Goal: Find specific page/section: Find specific page/section

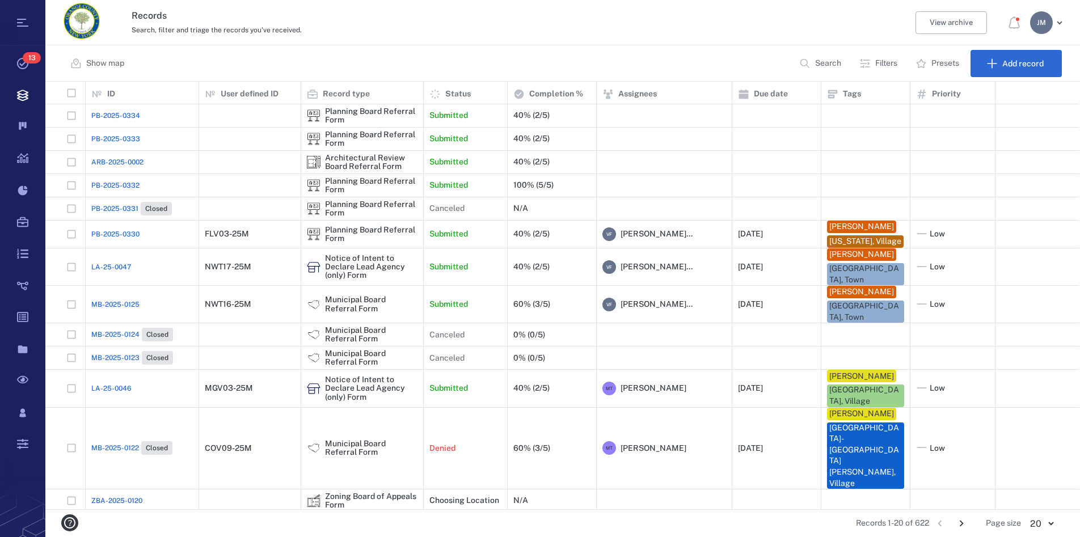
click at [879, 66] on p "Filters" at bounding box center [886, 63] width 22 height 11
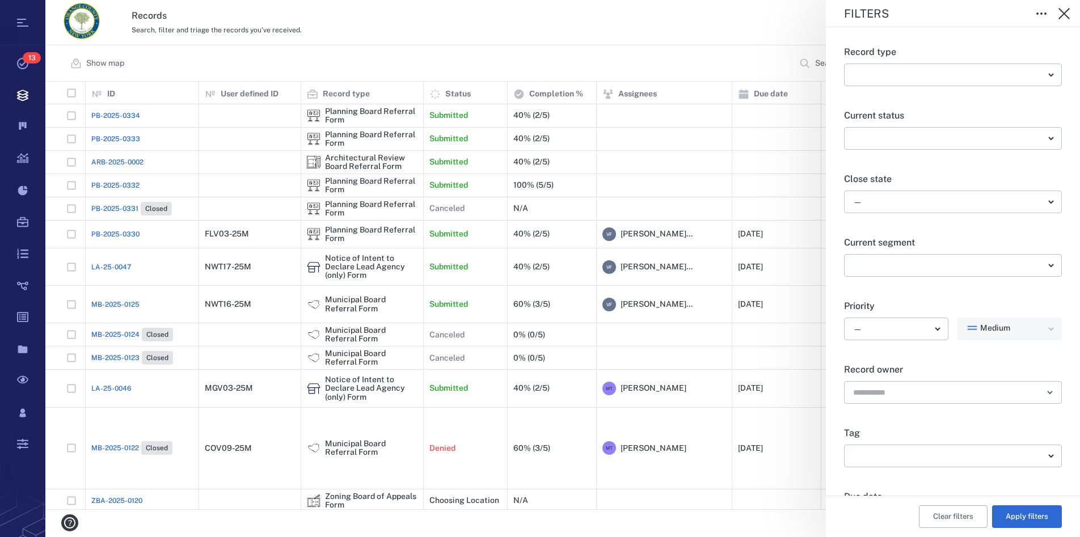
click at [904, 199] on body "Tasks 13 Records Boards Dashboard Reports Record types Guide steps Rules Form b…" at bounding box center [540, 268] width 1080 height 537
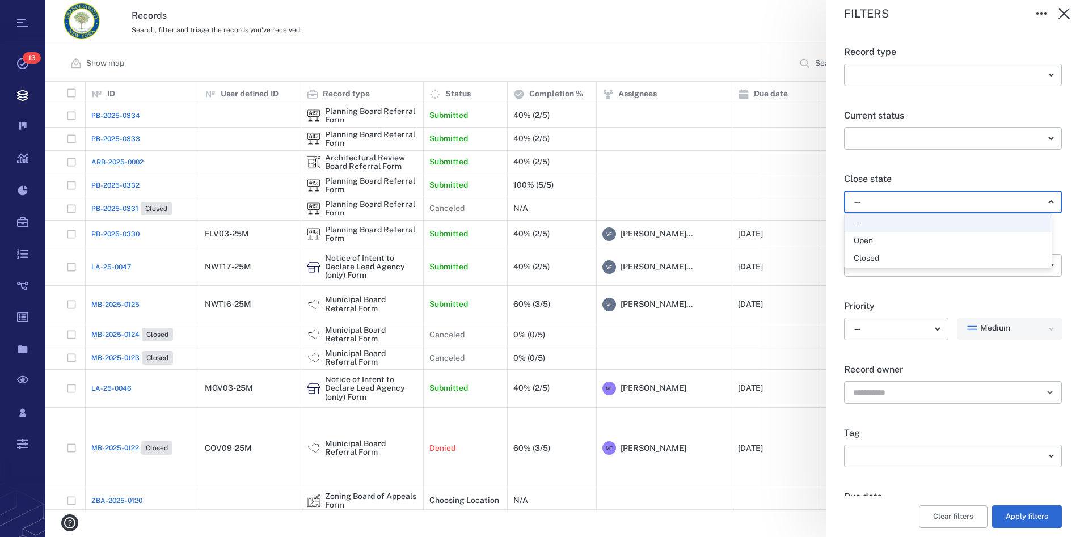
click at [876, 242] on div "Open" at bounding box center [948, 240] width 189 height 11
type input "*****"
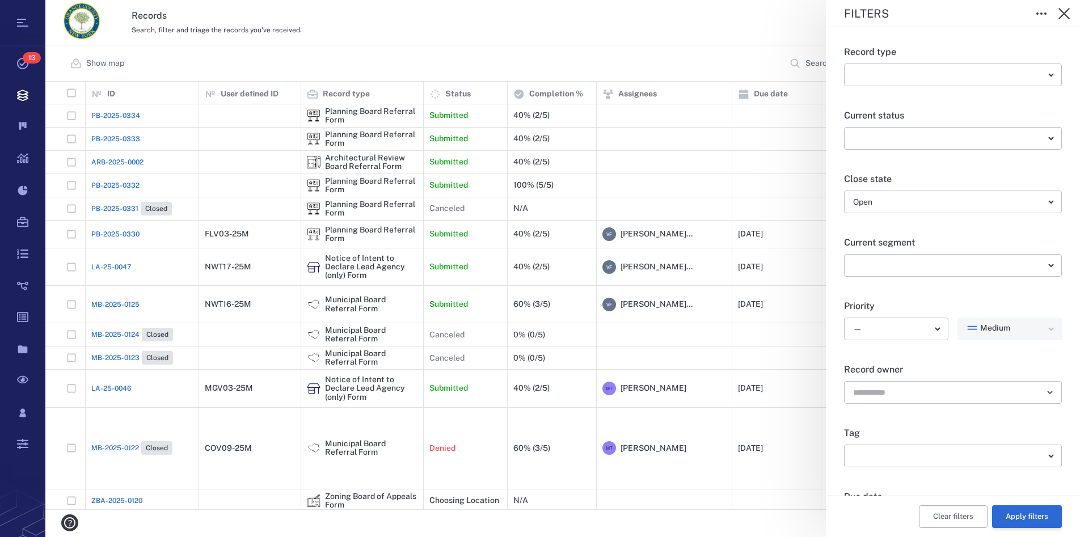
click at [1032, 520] on button "Apply filters" at bounding box center [1027, 516] width 70 height 23
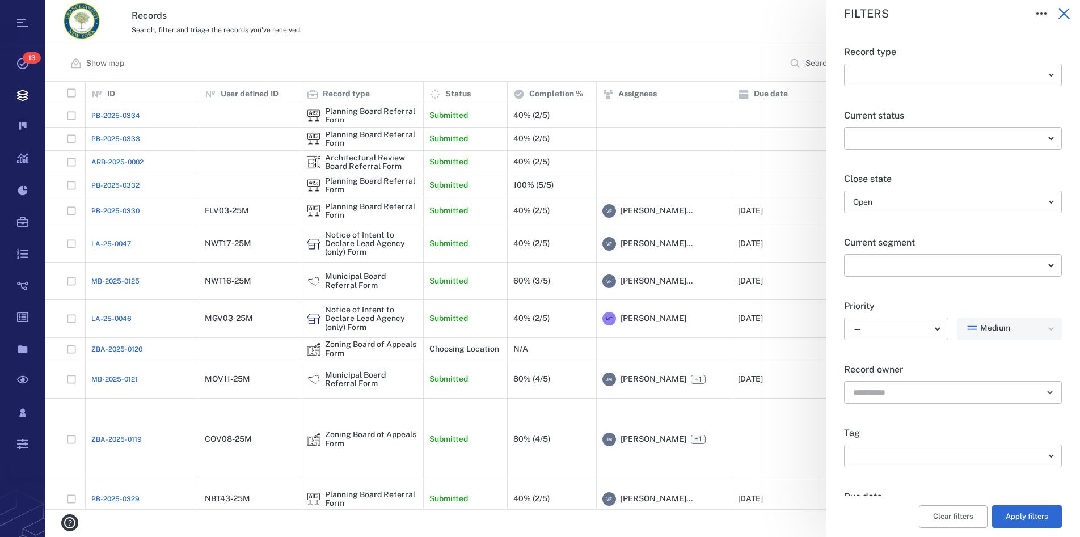
click at [1066, 10] on icon "button" at bounding box center [1064, 14] width 14 height 14
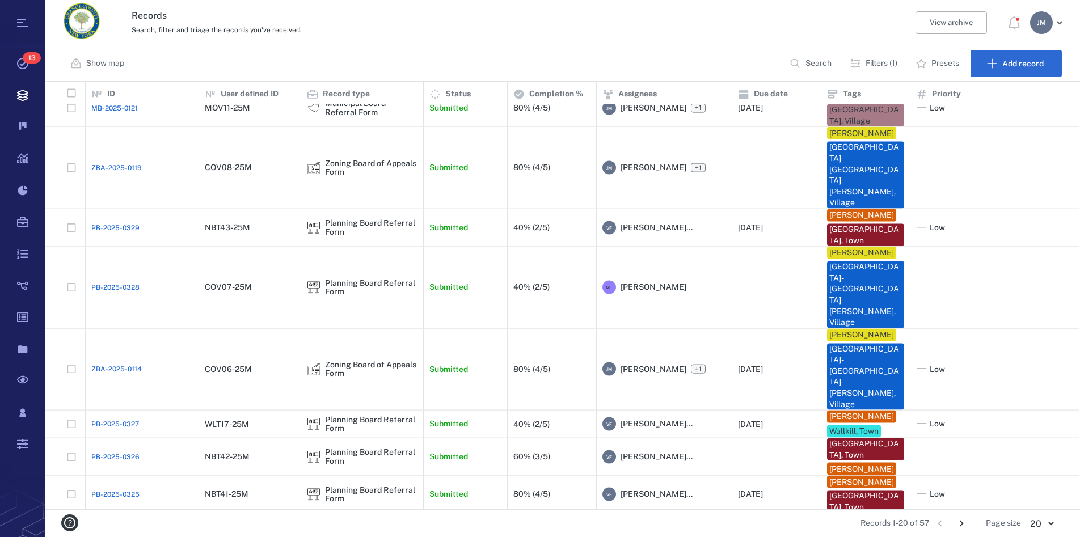
scroll to position [314, 0]
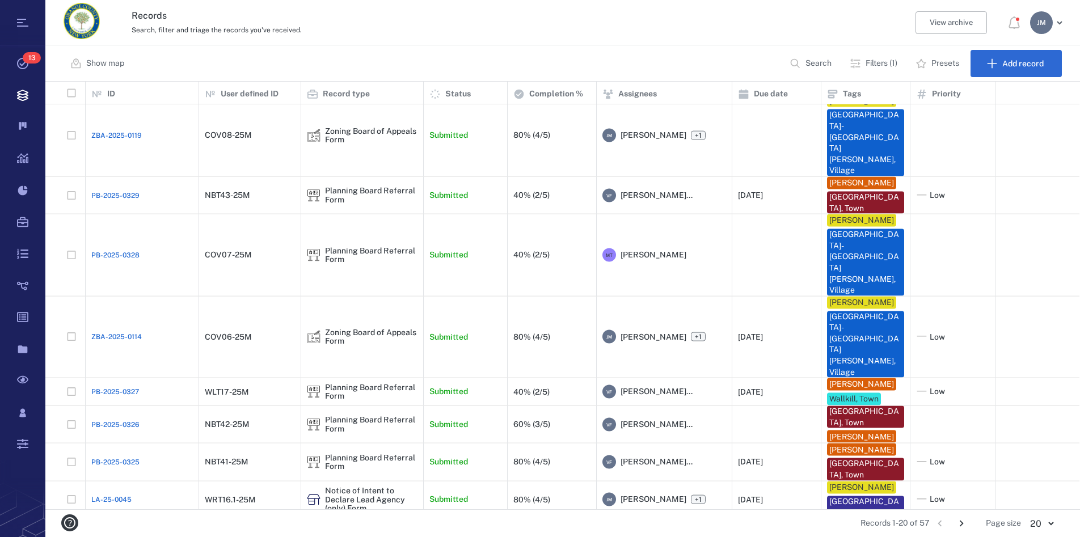
click at [961, 521] on icon "Go to next page" at bounding box center [962, 524] width 4 height 6
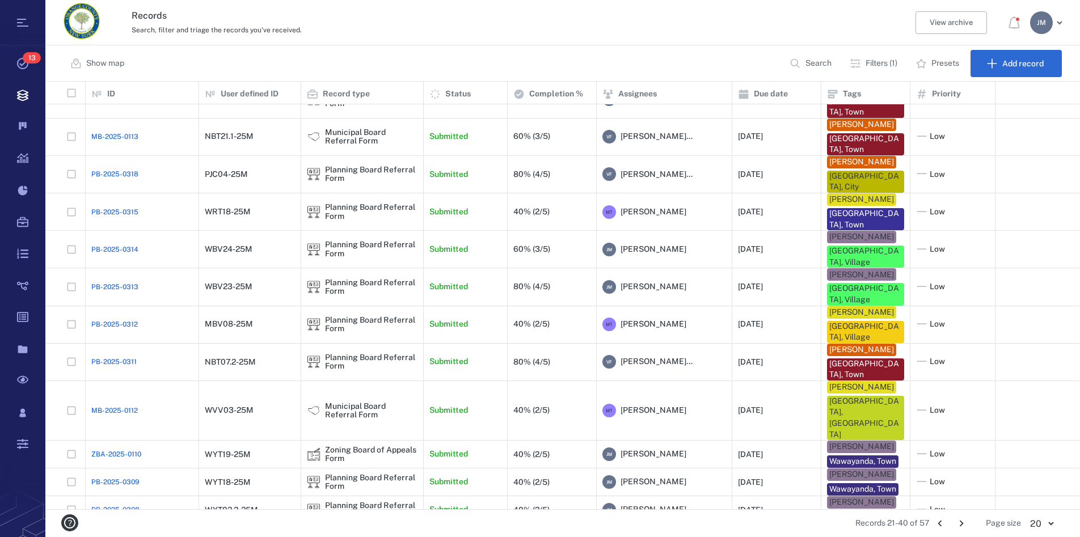
scroll to position [247, 0]
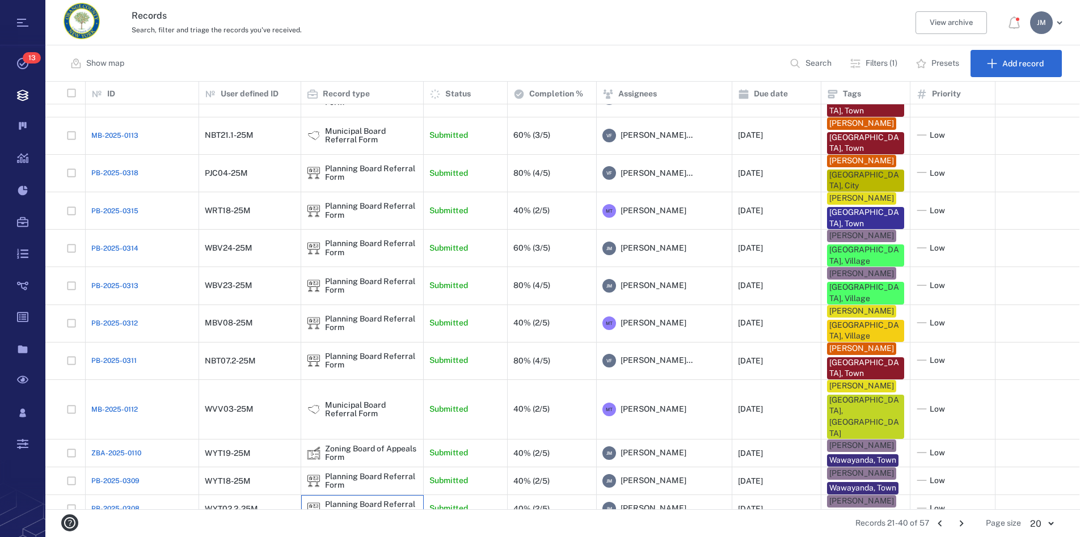
click at [316, 502] on img at bounding box center [314, 509] width 14 height 14
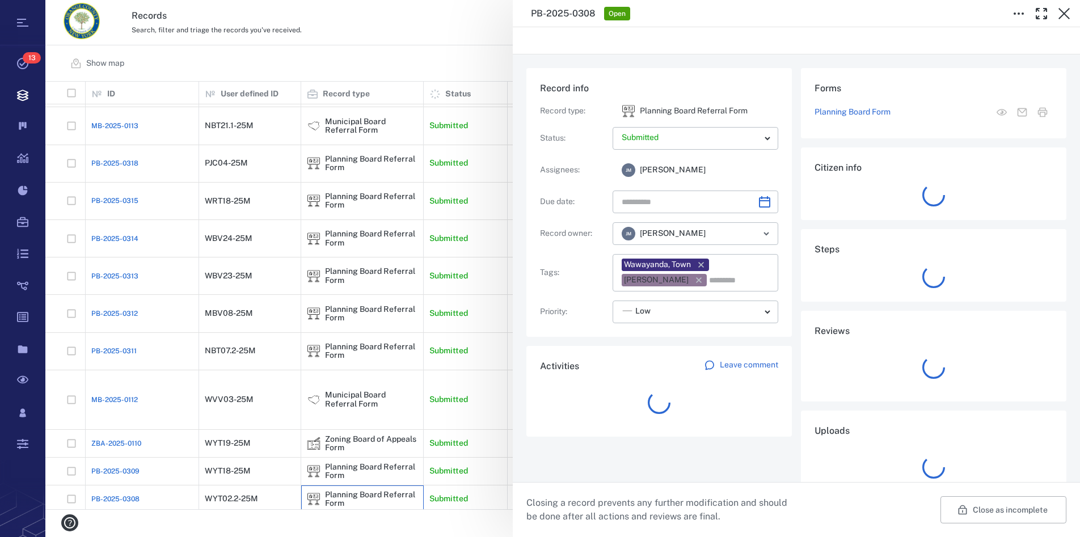
type input "**********"
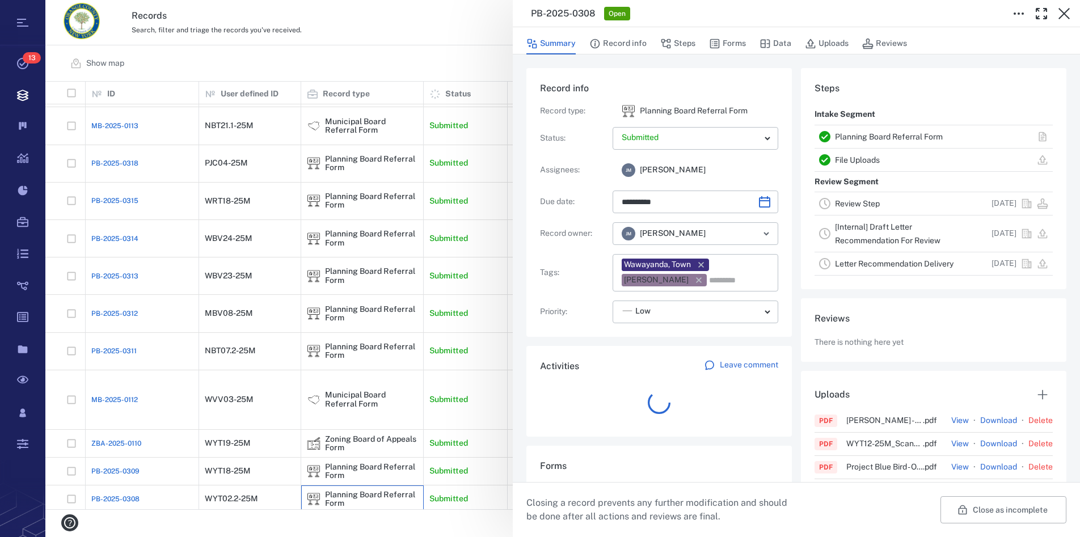
scroll to position [590, 214]
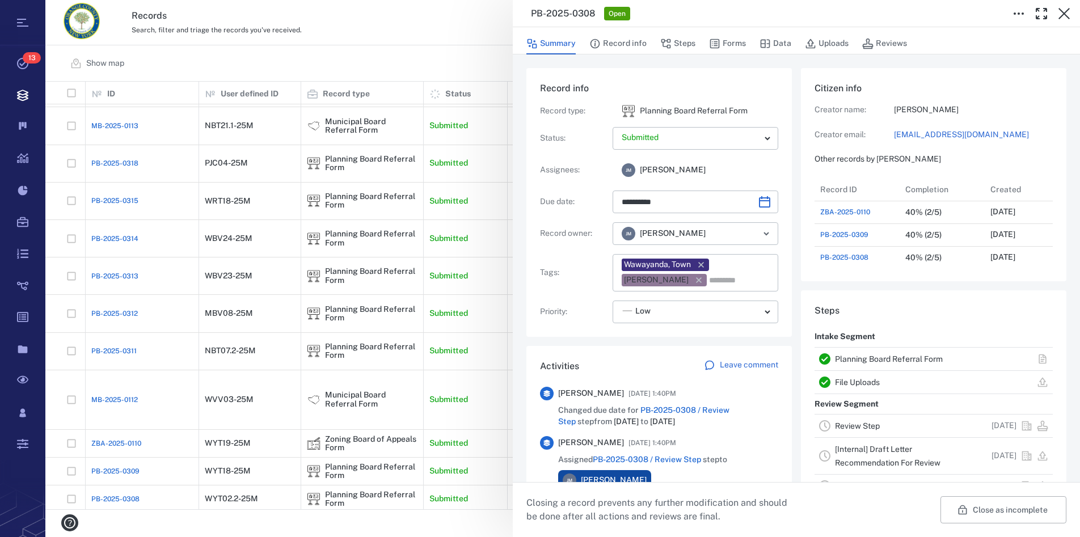
click at [875, 355] on link "Planning Board Referral Form" at bounding box center [889, 359] width 108 height 9
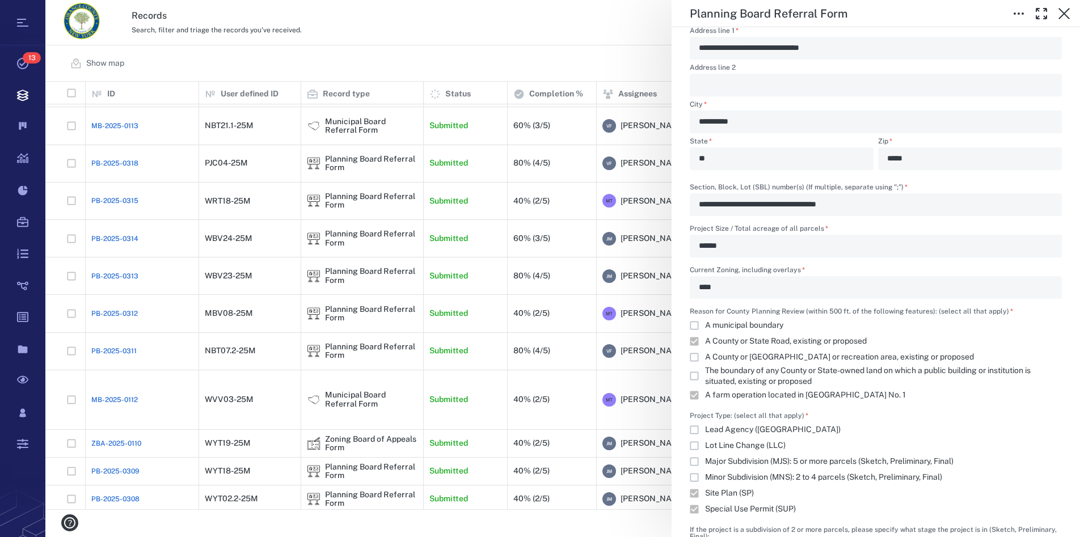
scroll to position [1035, 0]
